Goal: Task Accomplishment & Management: Use online tool/utility

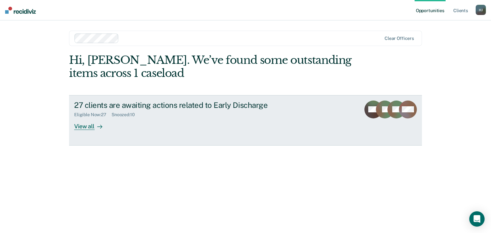
click at [82, 124] on div "View all" at bounding box center [92, 124] width 36 height 12
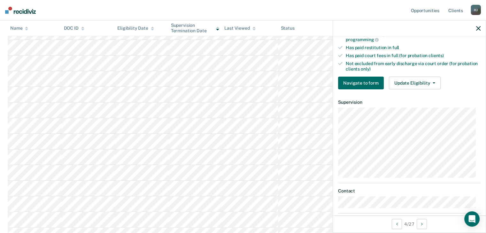
scroll to position [192, 0]
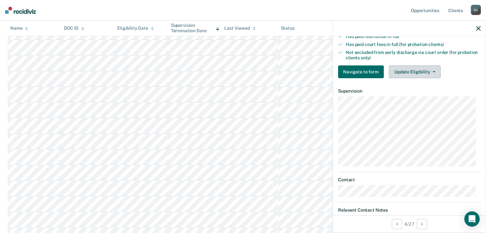
click at [414, 68] on button "Update Eligibility" at bounding box center [415, 72] width 52 height 13
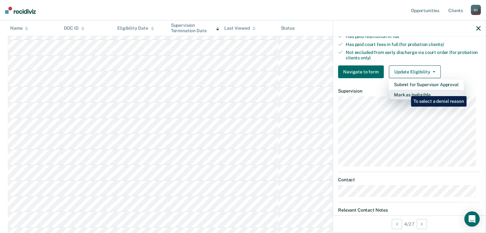
click at [406, 91] on button "Mark as Ineligible" at bounding box center [426, 95] width 75 height 10
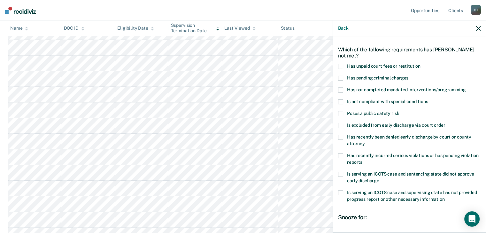
scroll to position [32, 0]
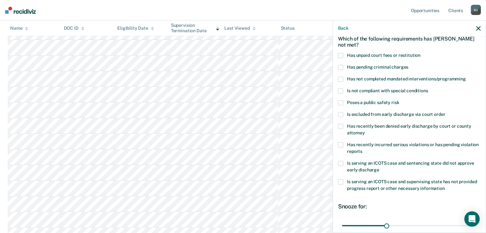
drag, startPoint x: 343, startPoint y: 146, endPoint x: 348, endPoint y: 144, distance: 5.5
click at [343, 146] on span at bounding box center [340, 145] width 5 height 5
click at [363, 149] on input "Has recently incurred serious violations or has pending violation reports" at bounding box center [363, 149] width 0 height 0
click at [339, 144] on span at bounding box center [340, 145] width 5 height 5
click at [363, 149] on input "Has recently incurred serious violations or has pending violation reports" at bounding box center [363, 149] width 0 height 0
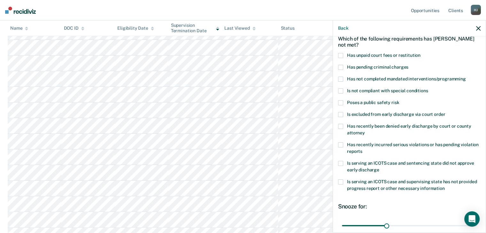
click at [340, 91] on span at bounding box center [340, 91] width 5 height 5
click at [428, 89] on input "Is not compliant with special conditions" at bounding box center [428, 89] width 0 height 0
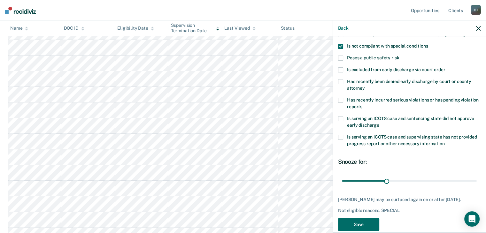
scroll to position [87, 0]
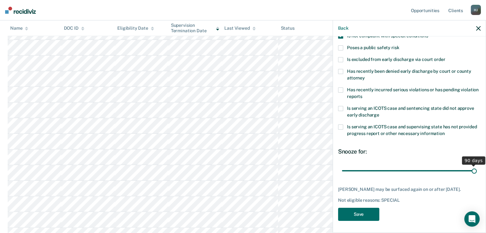
drag, startPoint x: 385, startPoint y: 170, endPoint x: 487, endPoint y: 169, distance: 102.0
type input "90"
click at [477, 170] on input "range" at bounding box center [409, 171] width 135 height 11
click at [356, 216] on button "Save" at bounding box center [358, 214] width 41 height 13
